Goal: Navigation & Orientation: Understand site structure

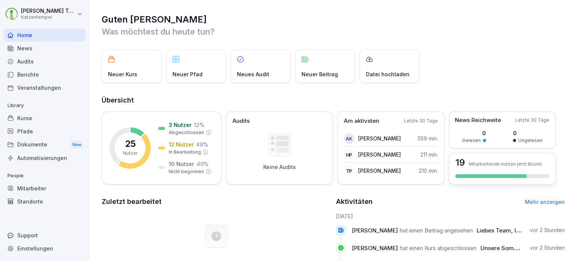
click at [490, 163] on p "Mitarbeitende nutzen jetzt Bounti" at bounding box center [505, 164] width 73 height 6
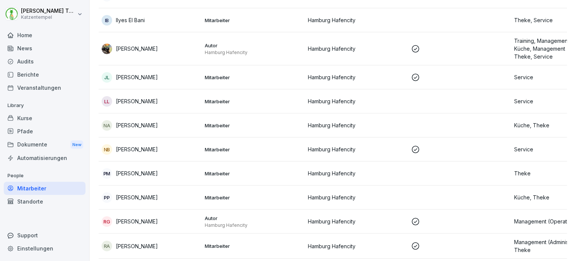
scroll to position [315, 0]
click at [141, 199] on div "PP [PERSON_NAME]" at bounding box center [150, 196] width 97 height 11
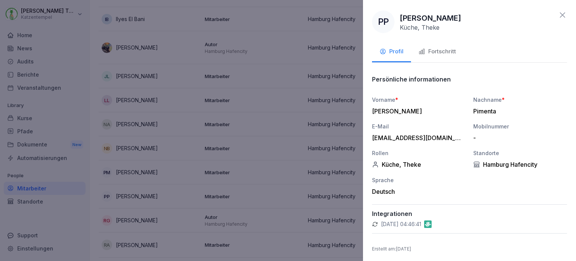
click at [382, 49] on icon "button" at bounding box center [383, 51] width 7 height 7
click at [415, 141] on div "[EMAIL_ADDRESS][DOMAIN_NAME]" at bounding box center [417, 138] width 90 height 8
click at [431, 52] on div "Fortschritt" at bounding box center [438, 51] width 38 height 9
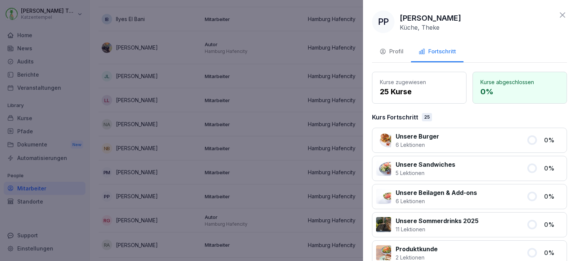
click at [398, 50] on div "Profil" at bounding box center [392, 51] width 24 height 9
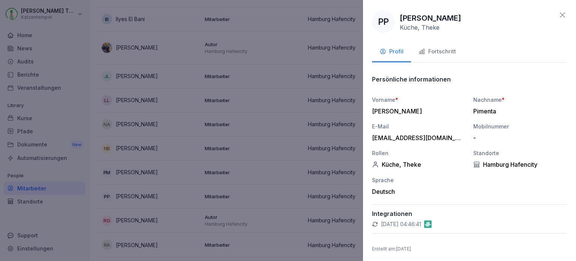
click at [558, 16] on icon at bounding box center [562, 15] width 9 height 9
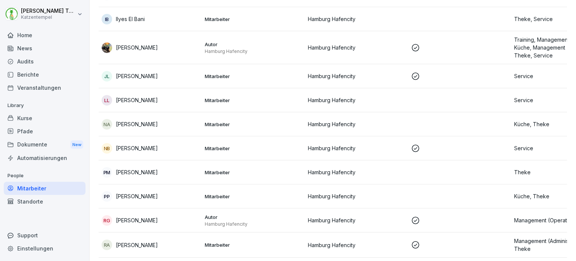
click at [116, 196] on p "[PERSON_NAME]" at bounding box center [137, 196] width 42 height 8
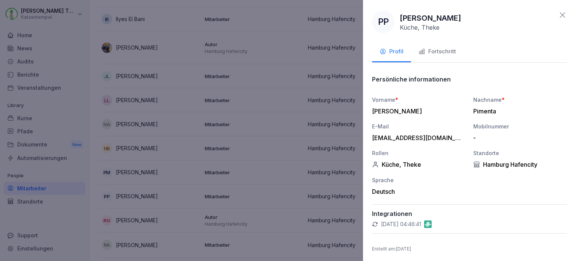
click at [558, 19] on icon at bounding box center [562, 15] width 9 height 9
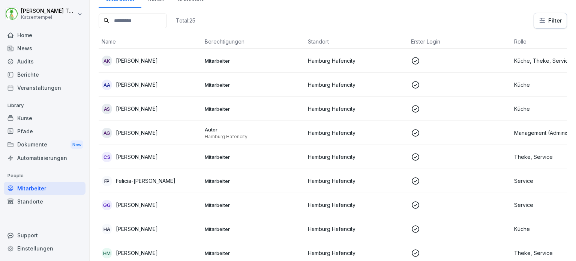
scroll to position [35, 0]
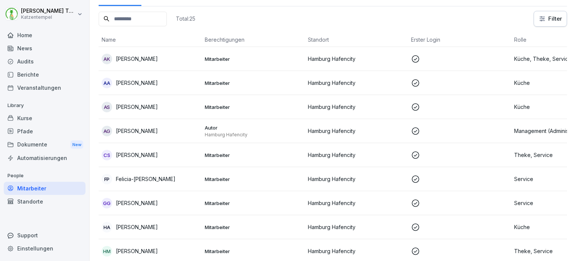
click at [152, 206] on div "GG [PERSON_NAME]" at bounding box center [150, 203] width 97 height 11
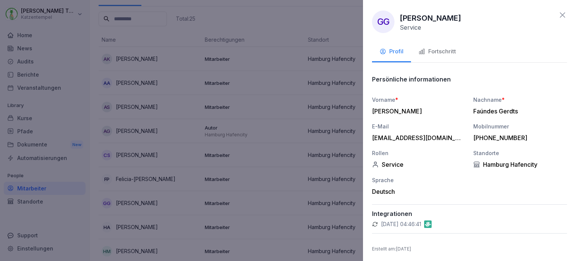
click at [440, 56] on button "Fortschritt" at bounding box center [437, 52] width 53 height 20
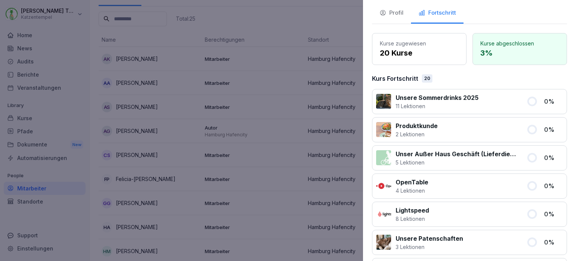
scroll to position [0, 0]
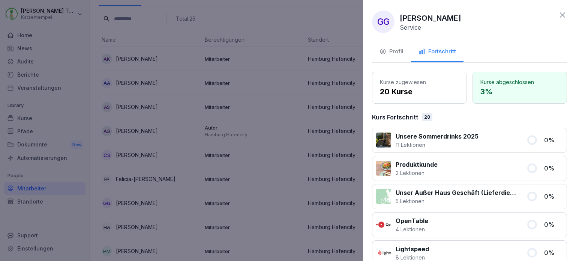
click at [558, 14] on icon at bounding box center [562, 15] width 9 height 9
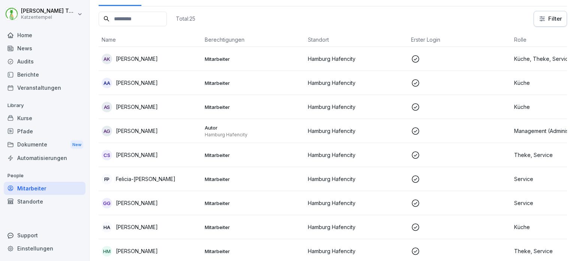
click at [169, 155] on div "CS [PERSON_NAME]" at bounding box center [150, 155] width 97 height 11
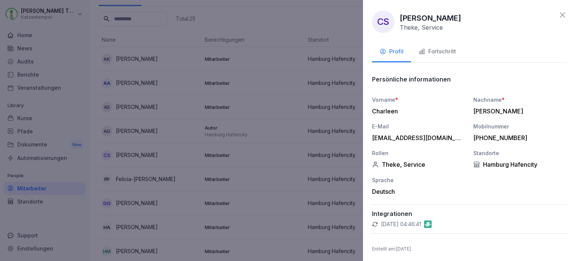
click at [434, 51] on div "Fortschritt" at bounding box center [438, 51] width 38 height 9
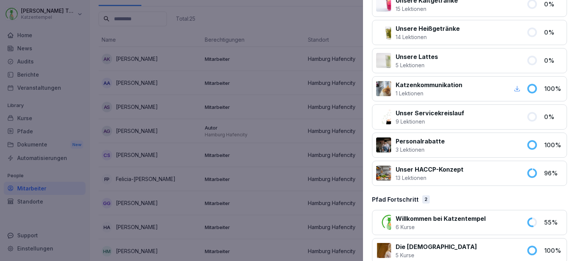
scroll to position [706, 0]
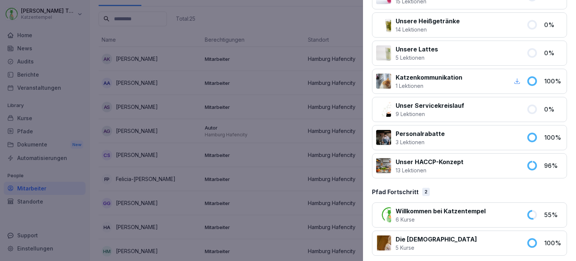
click at [514, 78] on icon "button" at bounding box center [517, 81] width 7 height 7
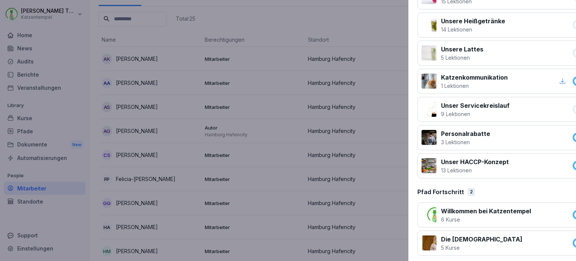
click at [266, 106] on div at bounding box center [288, 130] width 576 height 261
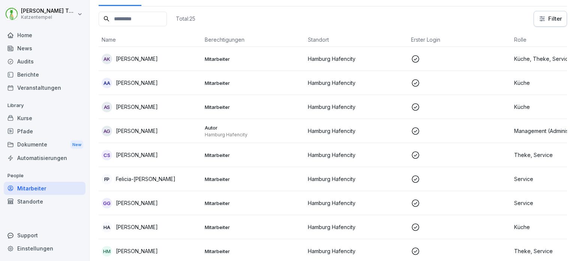
click at [139, 180] on p "Felicia-[PERSON_NAME]" at bounding box center [146, 179] width 60 height 8
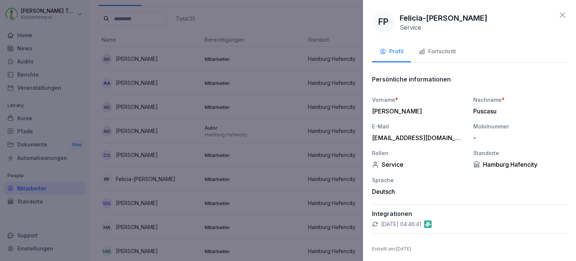
click at [439, 55] on div "Fortschritt" at bounding box center [438, 51] width 38 height 9
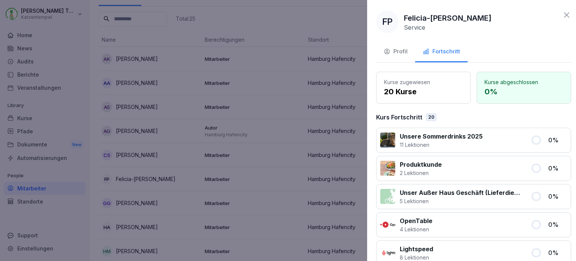
click at [278, 131] on div at bounding box center [288, 130] width 576 height 261
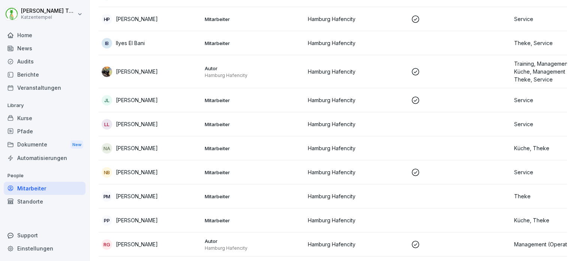
scroll to position [294, 0]
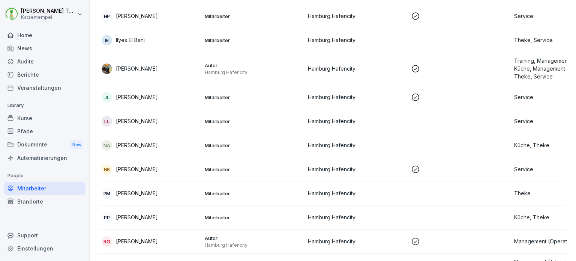
click at [144, 120] on p "[PERSON_NAME]" at bounding box center [137, 121] width 42 height 8
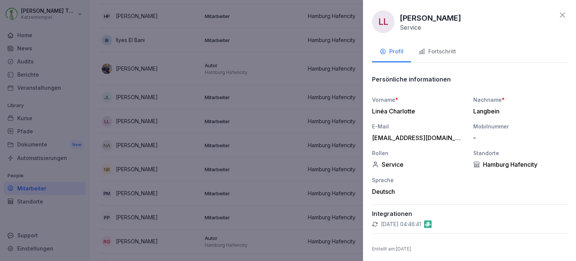
click at [431, 52] on div "Fortschritt" at bounding box center [438, 51] width 38 height 9
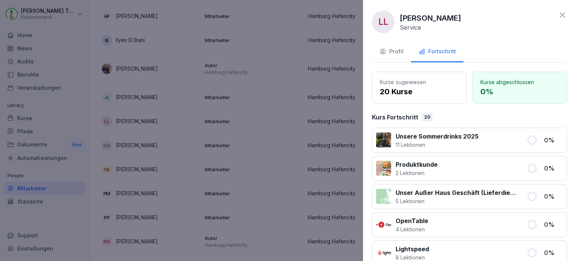
click at [558, 15] on icon at bounding box center [562, 15] width 9 height 9
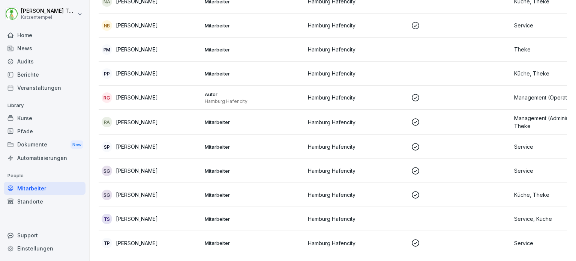
scroll to position [449, 0]
click at [131, 116] on td "RA [PERSON_NAME]" at bounding box center [150, 122] width 103 height 25
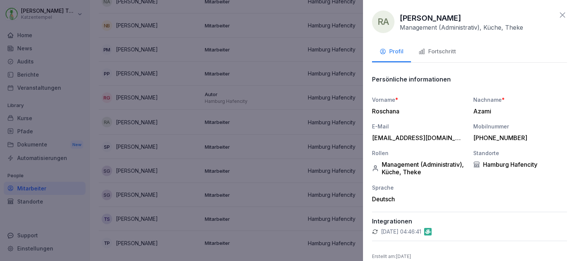
click at [437, 57] on button "Fortschritt" at bounding box center [437, 52] width 53 height 20
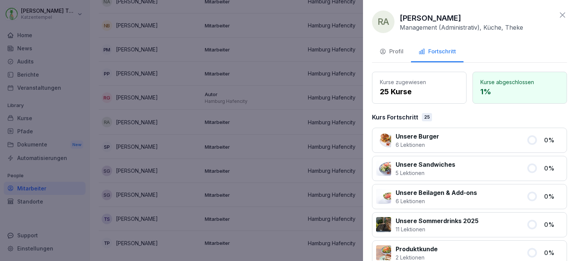
click at [560, 16] on icon at bounding box center [562, 14] width 5 height 5
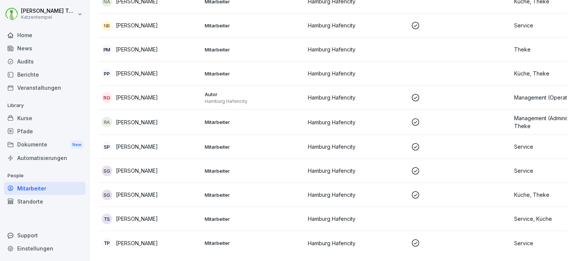
click at [137, 239] on p "[PERSON_NAME]" at bounding box center [137, 243] width 42 height 8
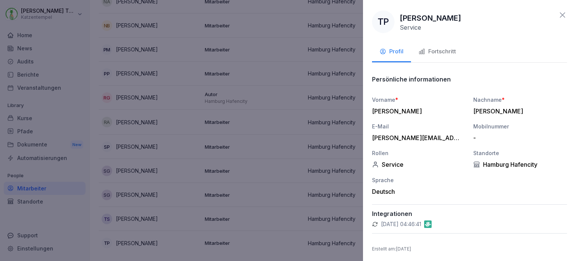
click at [439, 56] on button "Fortschritt" at bounding box center [437, 52] width 53 height 20
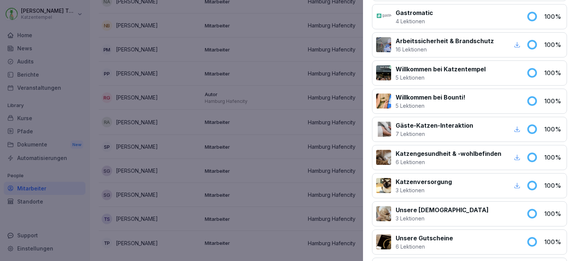
scroll to position [0, 0]
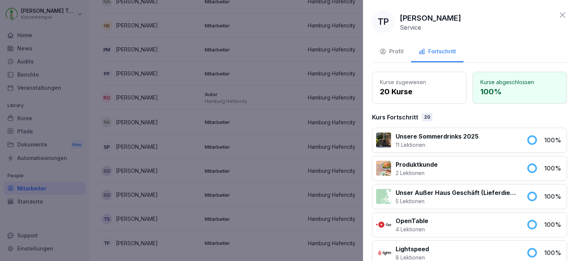
click at [560, 15] on icon at bounding box center [562, 14] width 5 height 5
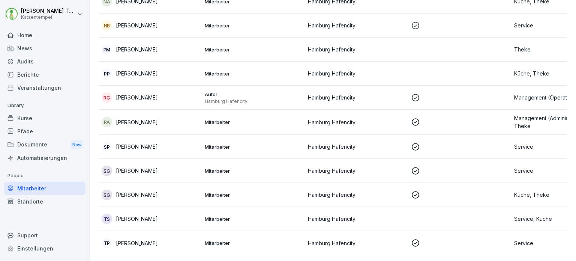
click at [158, 141] on div "SP [PERSON_NAME]" at bounding box center [150, 146] width 97 height 11
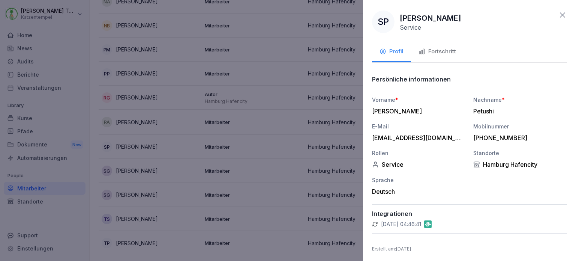
click at [446, 57] on button "Fortschritt" at bounding box center [437, 52] width 53 height 20
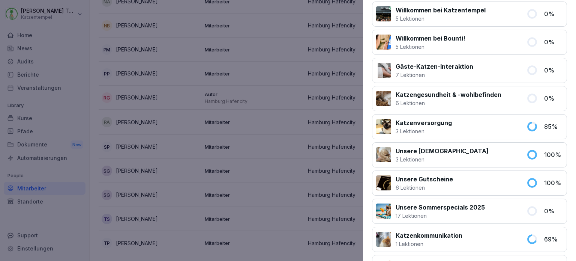
scroll to position [510, 0]
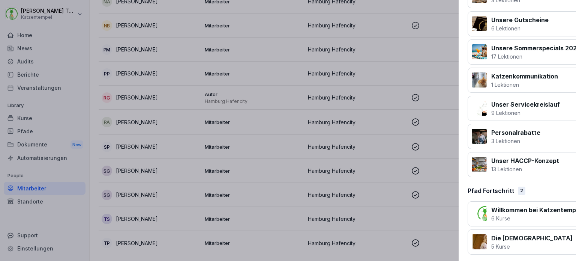
click at [287, 83] on div at bounding box center [288, 130] width 576 height 261
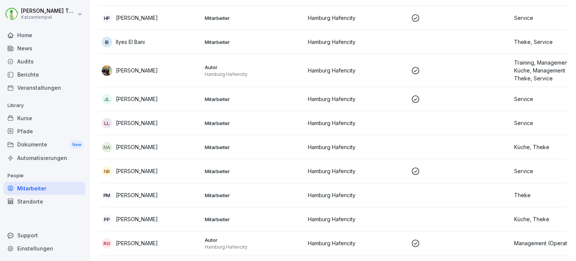
scroll to position [286, 0]
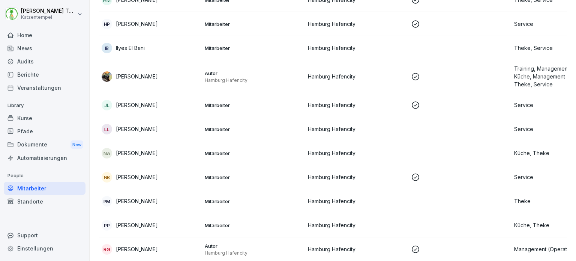
click at [148, 182] on td "NB [PERSON_NAME]" at bounding box center [150, 177] width 103 height 24
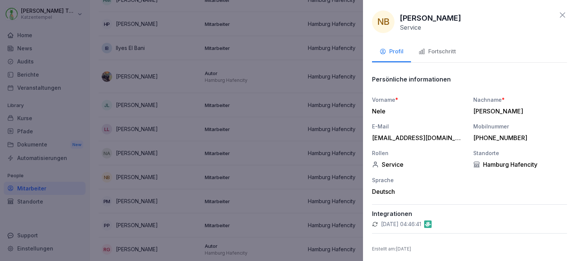
click at [425, 60] on button "Fortschritt" at bounding box center [437, 52] width 53 height 20
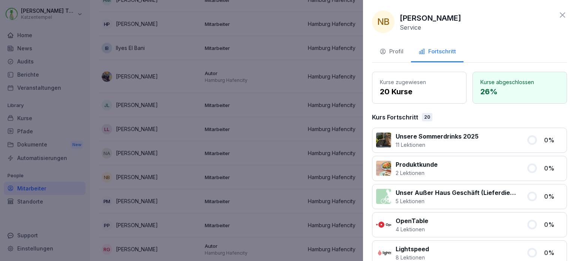
click at [560, 15] on icon at bounding box center [562, 14] width 5 height 5
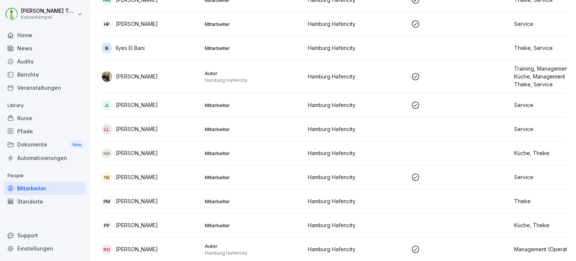
click at [45, 157] on div "Automatisierungen" at bounding box center [45, 157] width 82 height 13
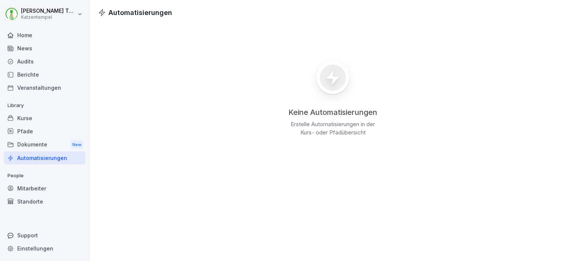
click at [39, 71] on div "Berichte" at bounding box center [45, 74] width 82 height 13
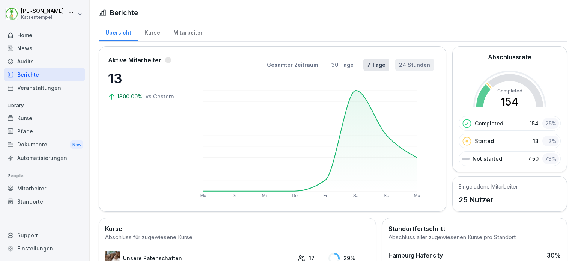
click at [406, 64] on button "24 Stunden" at bounding box center [414, 65] width 39 height 12
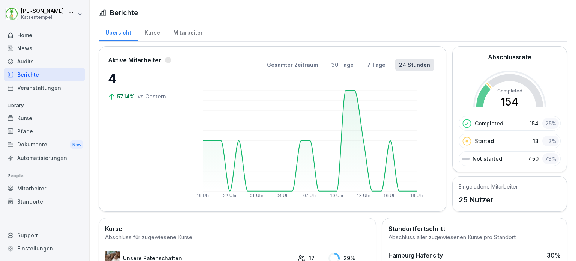
click at [156, 36] on div "Kurse" at bounding box center [152, 31] width 29 height 19
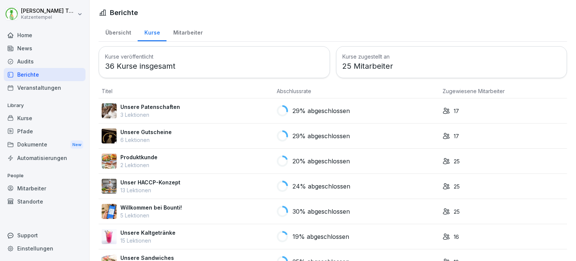
click at [182, 30] on div "Mitarbeiter" at bounding box center [188, 31] width 43 height 19
